Goal: Information Seeking & Learning: Learn about a topic

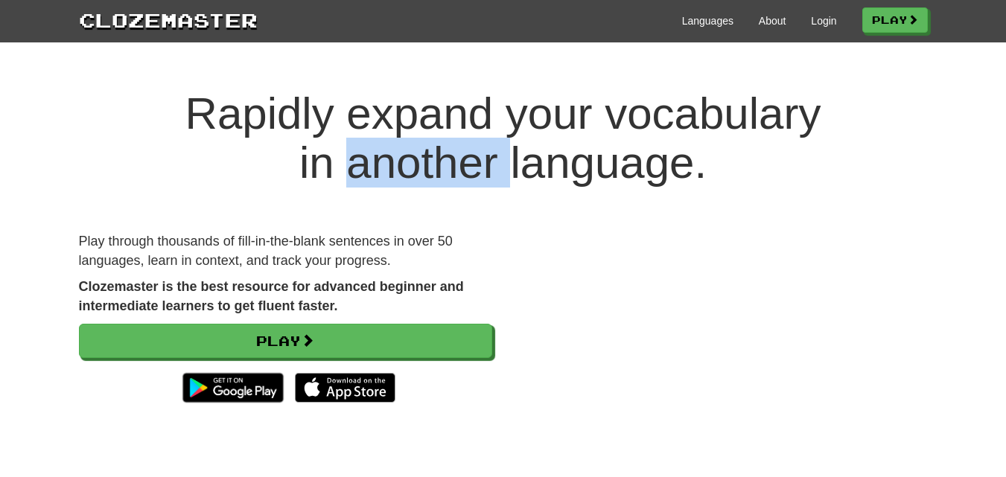
click at [372, 139] on h1 "Rapidly expand your vocabulary in another language." at bounding box center [503, 138] width 1006 height 98
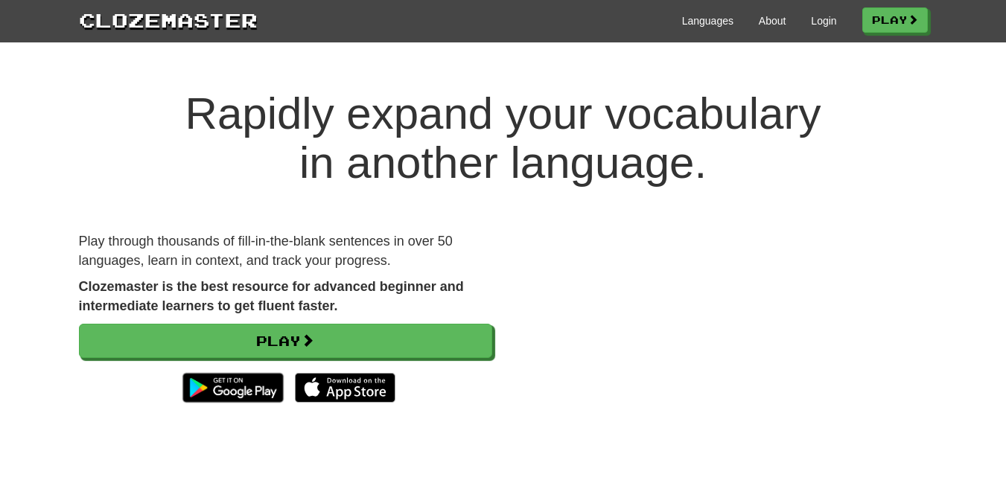
click at [372, 136] on h1 "Rapidly expand your vocabulary in another language." at bounding box center [503, 138] width 1006 height 98
drag, startPoint x: 736, startPoint y: 103, endPoint x: 730, endPoint y: 29, distance: 74.0
click at [736, 102] on h1 "Rapidly expand your vocabulary in another language." at bounding box center [503, 138] width 1006 height 98
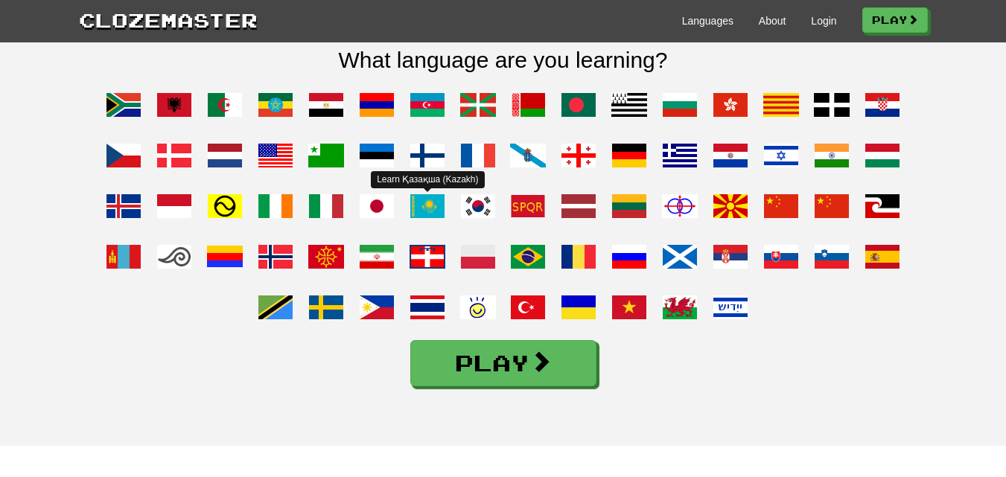
scroll to position [1117, 0]
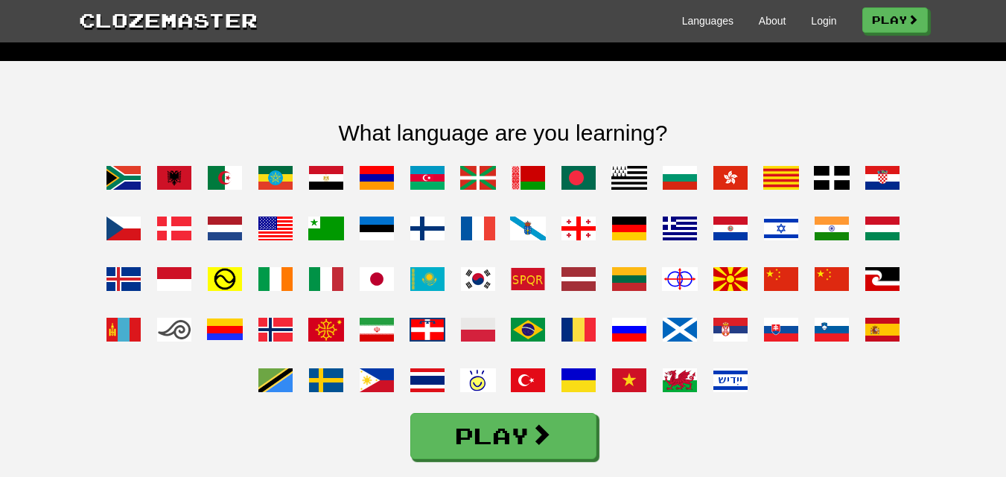
click at [0, 231] on div "What language are you learning? Play" at bounding box center [503, 290] width 1006 height 458
click at [611, 132] on div "What language are you learning? Play" at bounding box center [503, 283] width 871 height 354
click at [874, 348] on span at bounding box center [883, 330] width 36 height 36
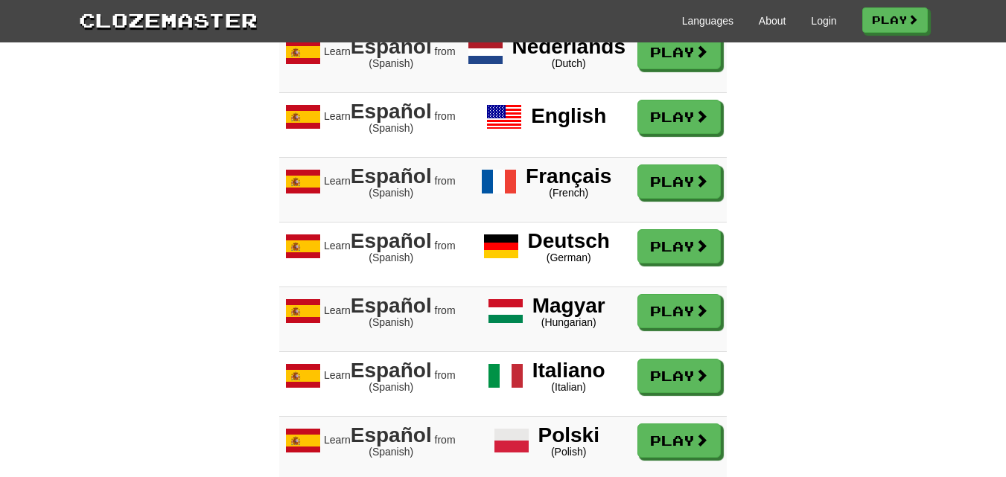
scroll to position [1415, 0]
